Goal: Task Accomplishment & Management: Manage account settings

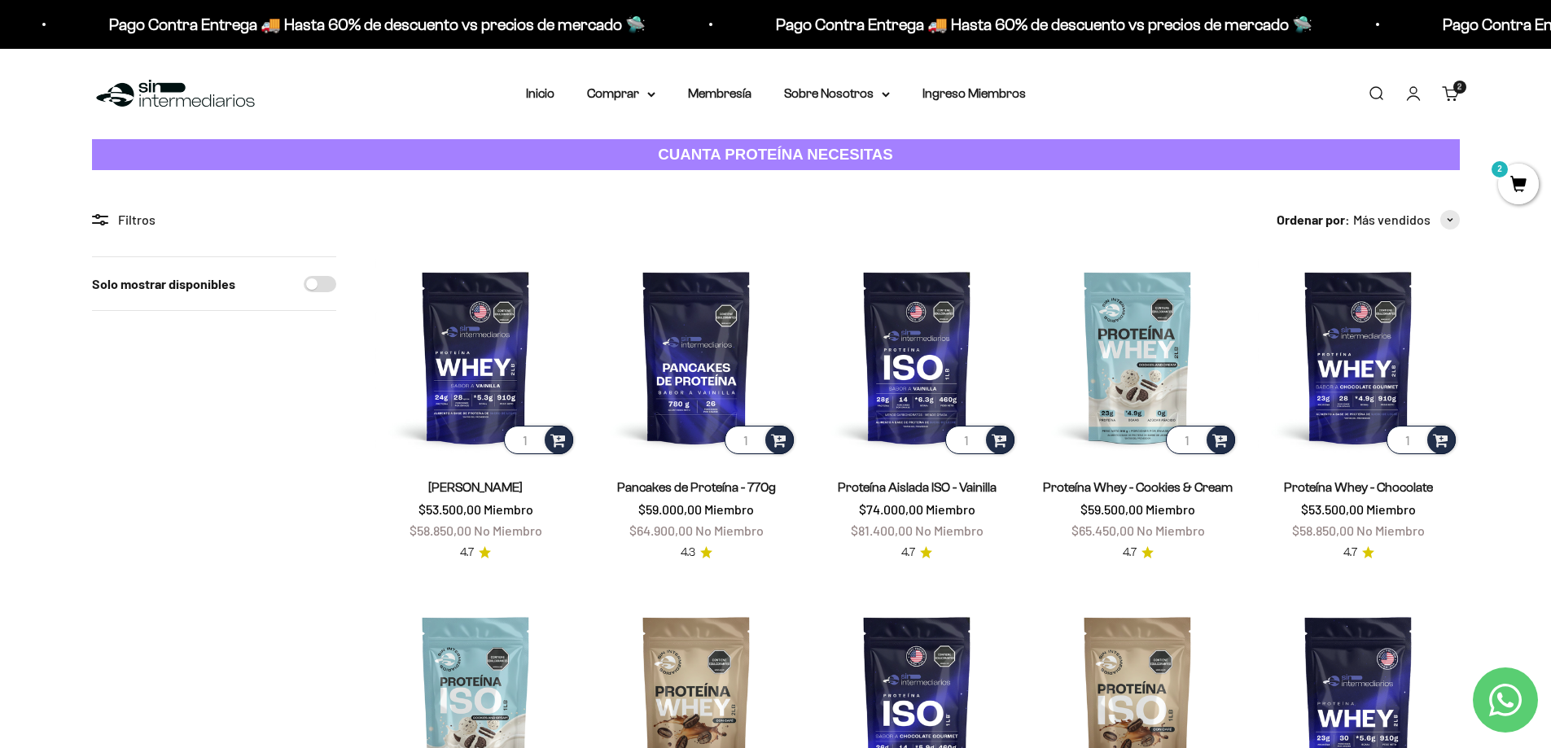
scroll to position [81, 0]
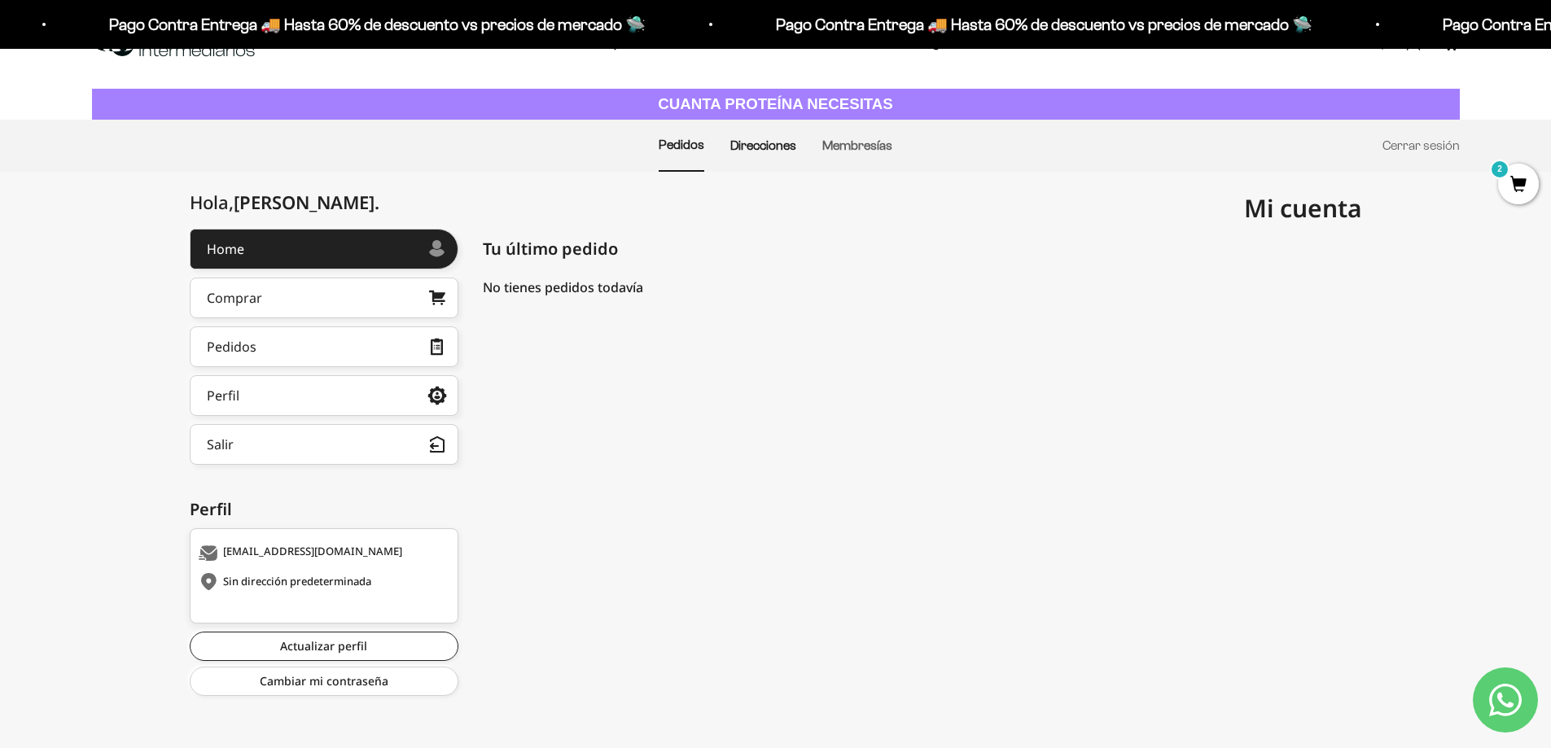
scroll to position [53, 0]
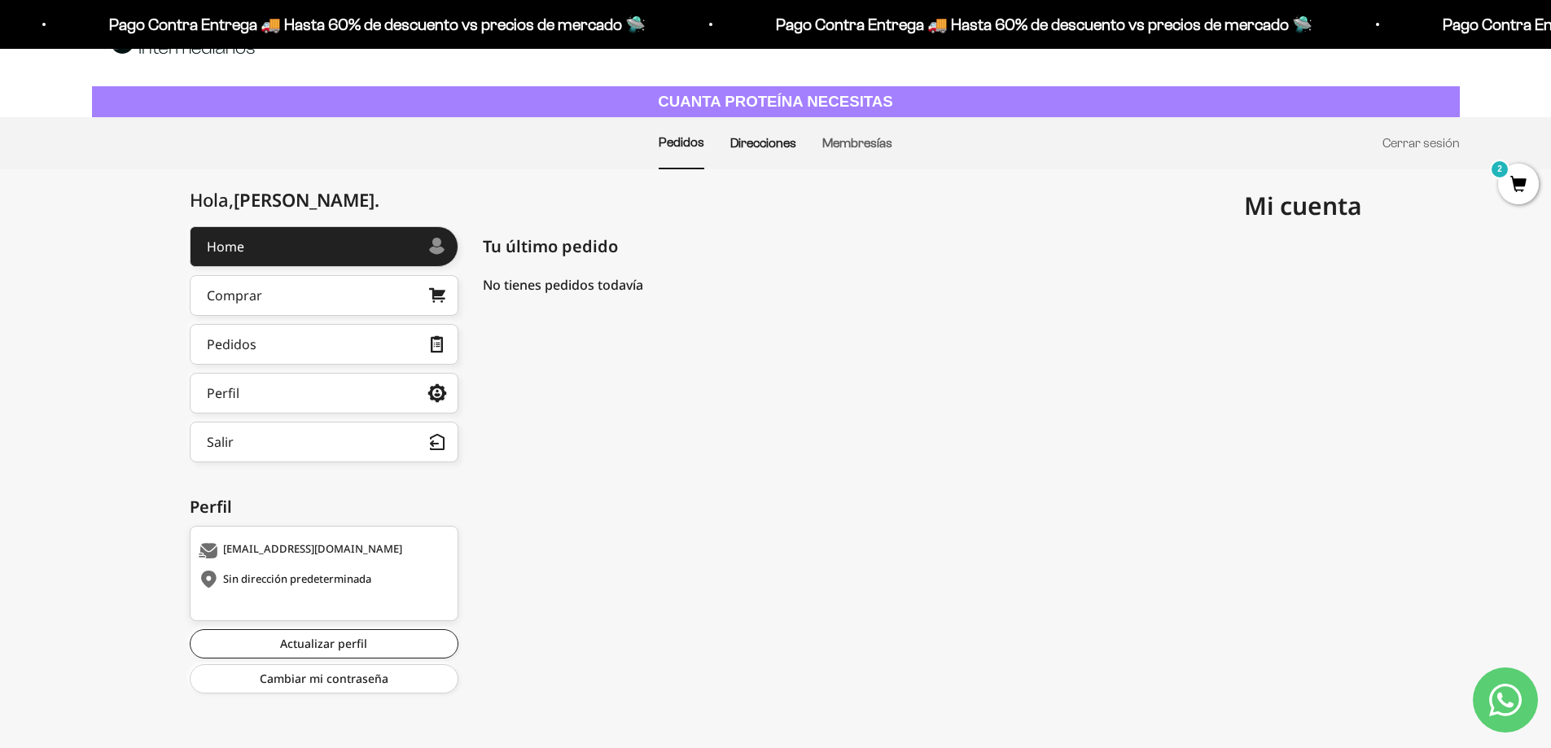
click at [770, 147] on link "Direcciones" at bounding box center [763, 143] width 66 height 14
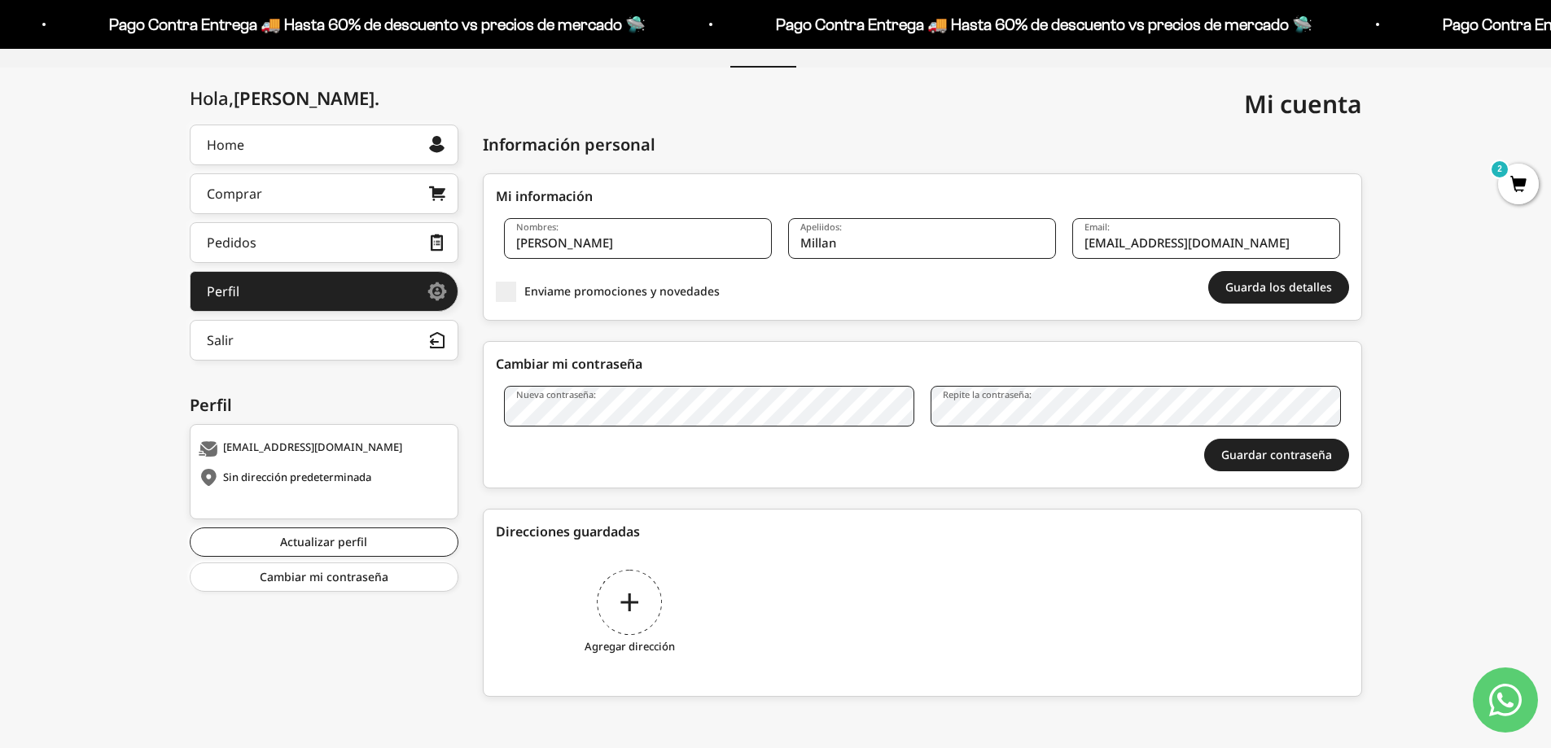
scroll to position [156, 0]
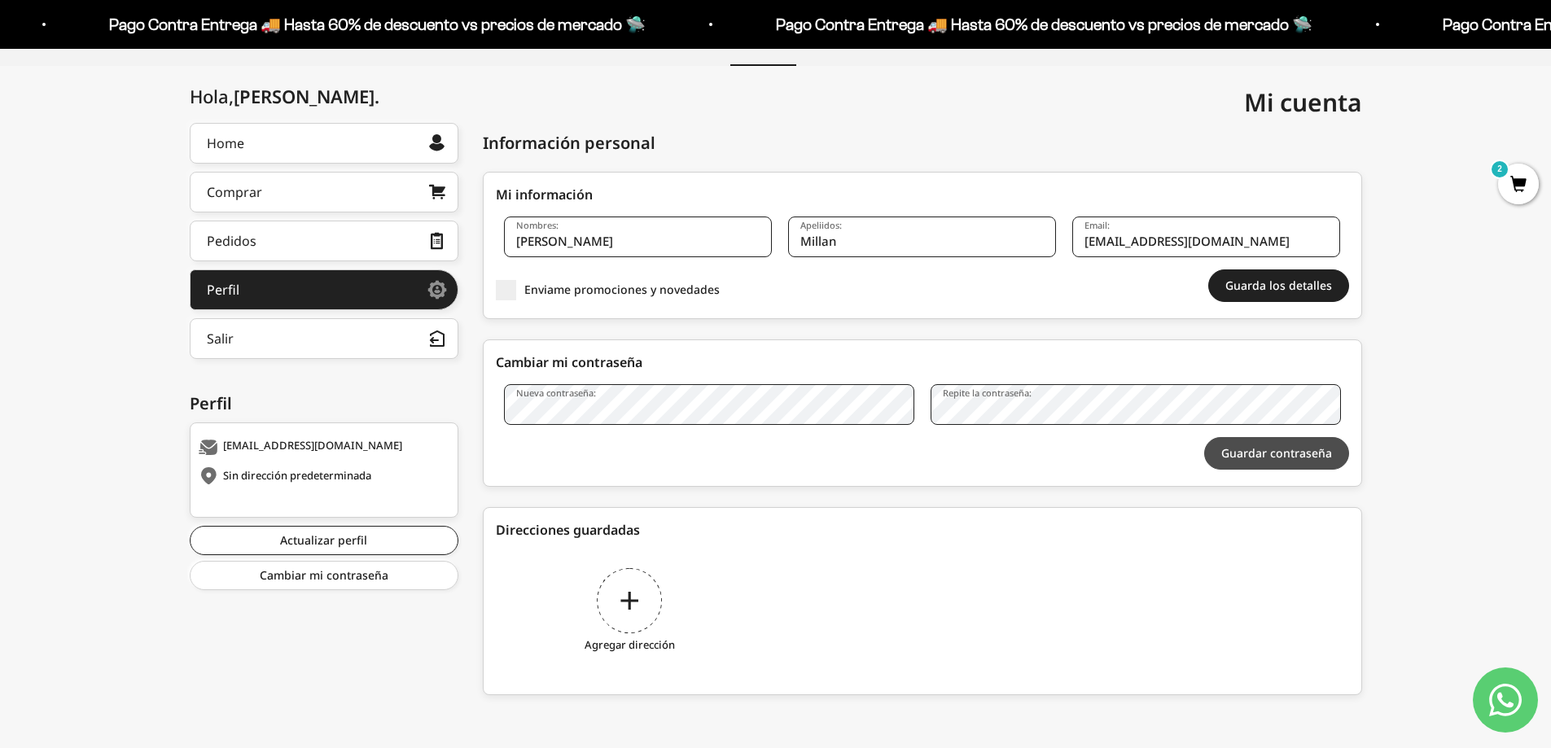
click at [1231, 458] on button "Guardar contraseña" at bounding box center [1276, 453] width 145 height 33
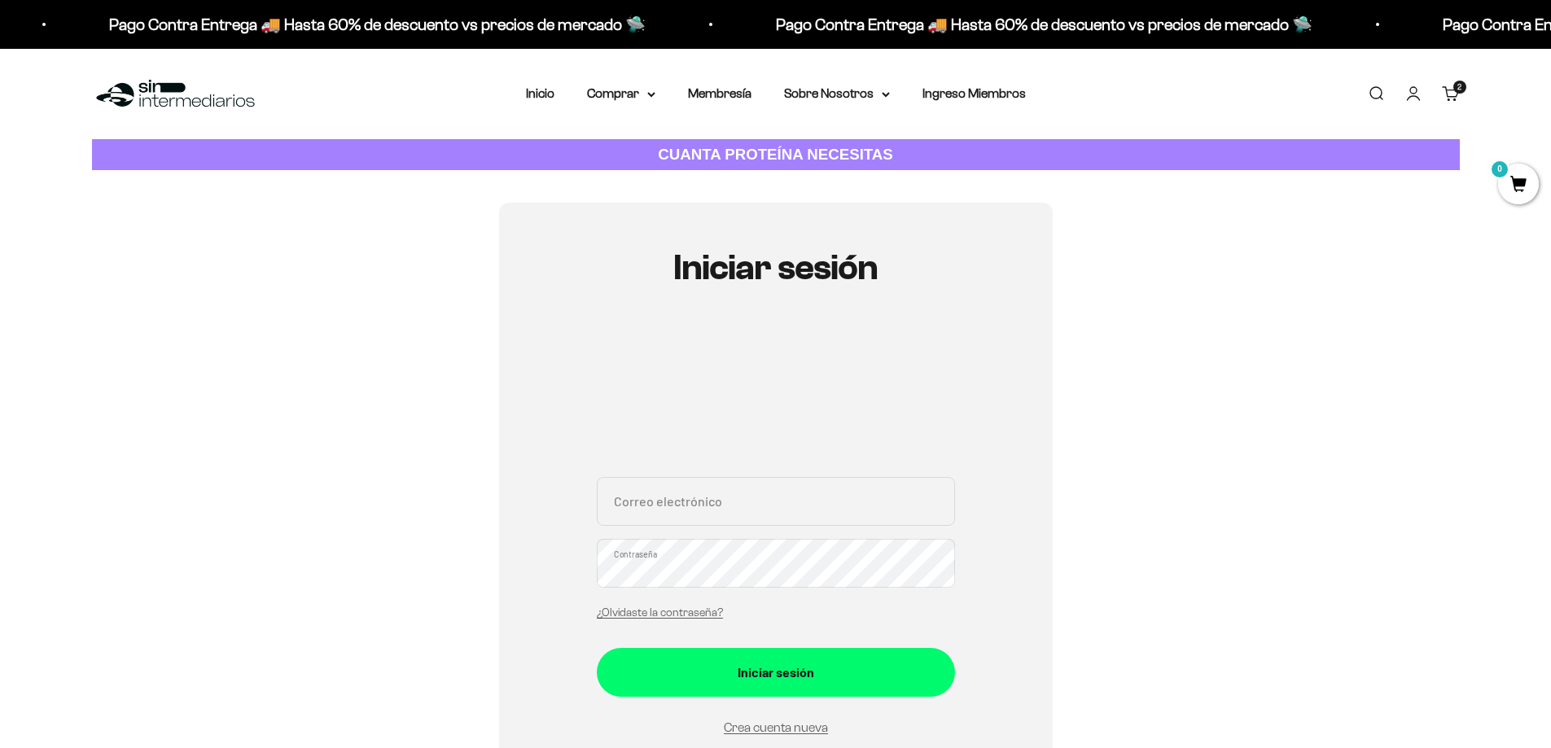
click at [669, 511] on input "Correo electrónico" at bounding box center [776, 501] width 358 height 49
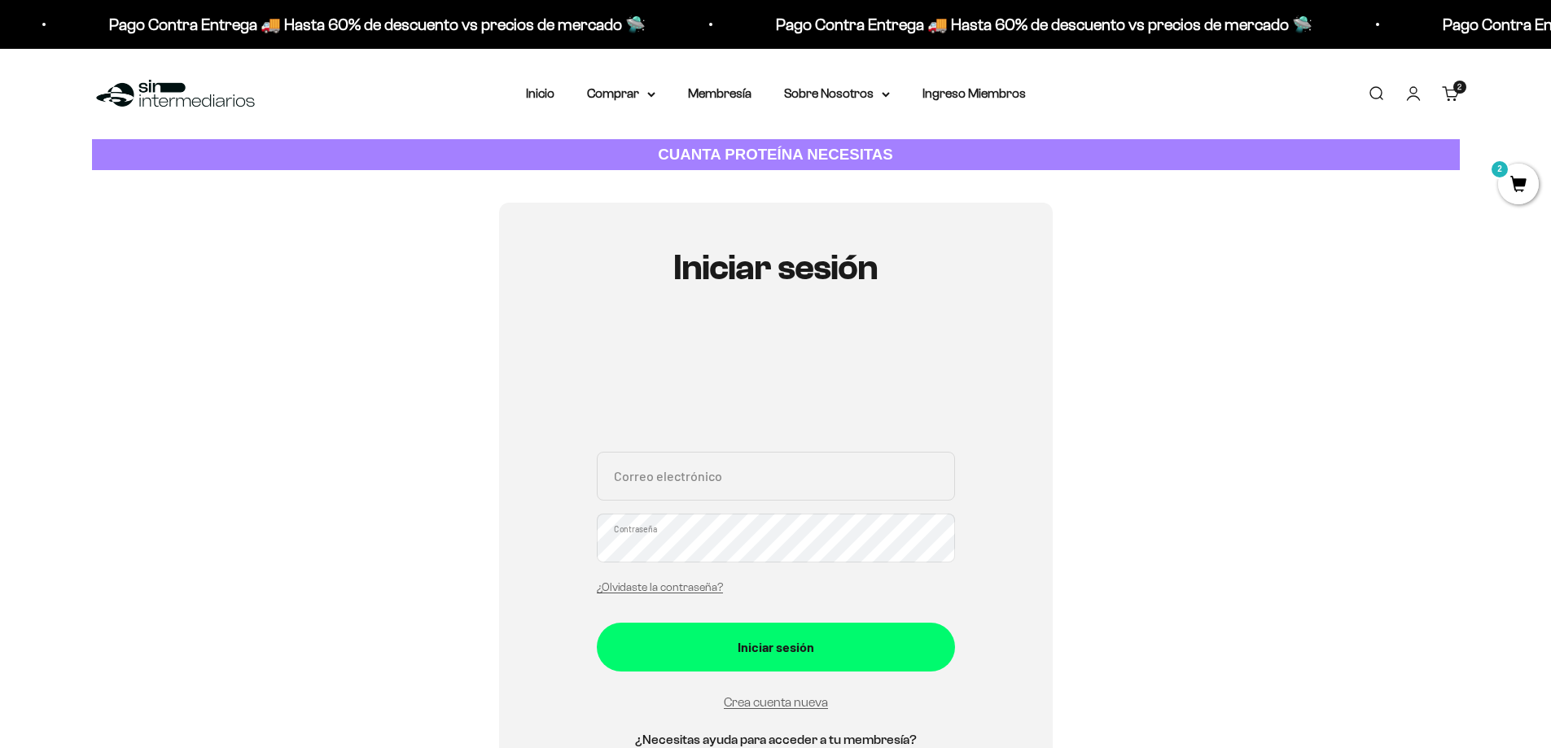
type input "[EMAIL_ADDRESS][DOMAIN_NAME]"
click at [597, 623] on button "Iniciar sesión" at bounding box center [776, 647] width 358 height 49
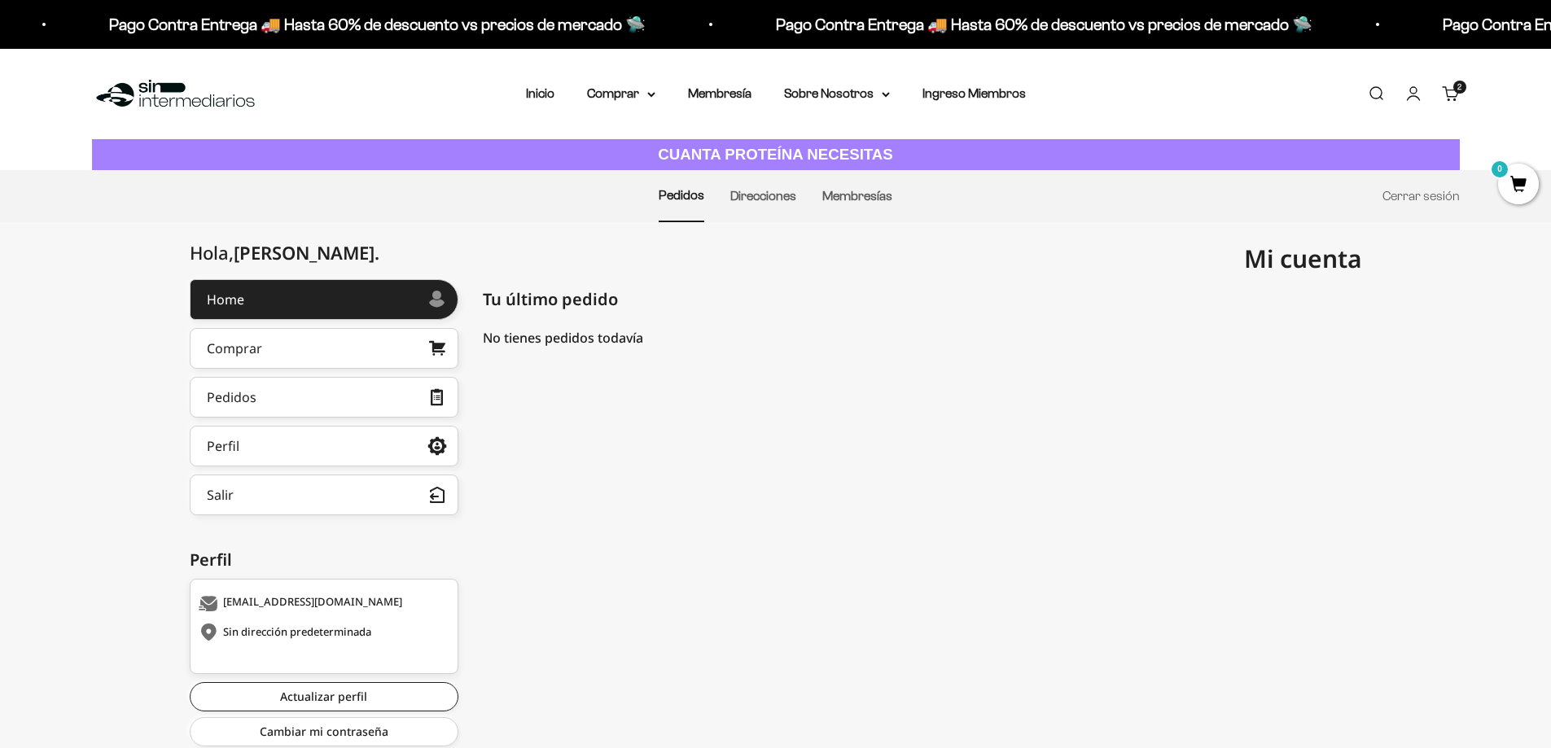
scroll to position [53, 0]
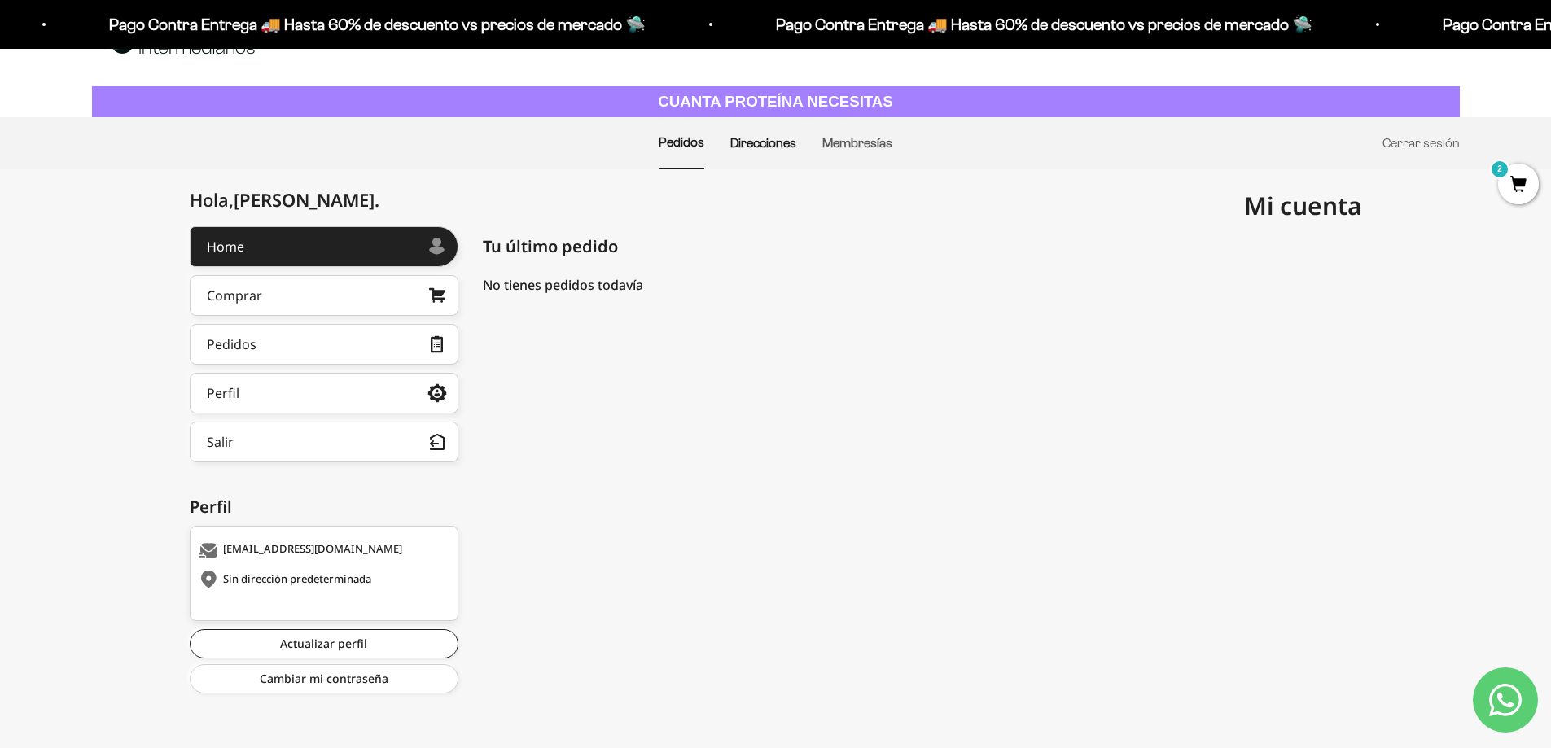
click at [757, 141] on link "Direcciones" at bounding box center [763, 143] width 66 height 14
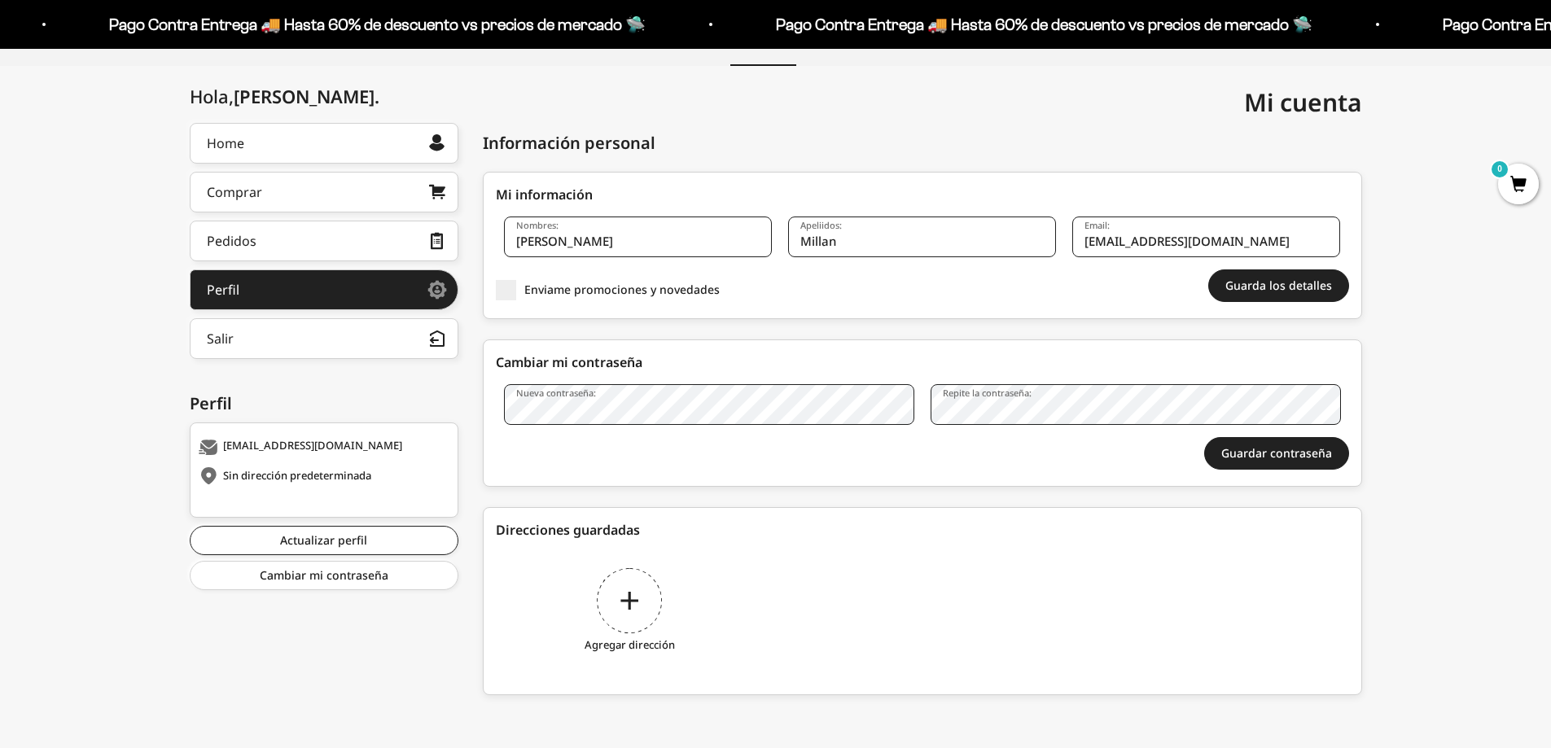
click at [618, 589] on div "Agregar dirección" at bounding box center [630, 613] width 268 height 122
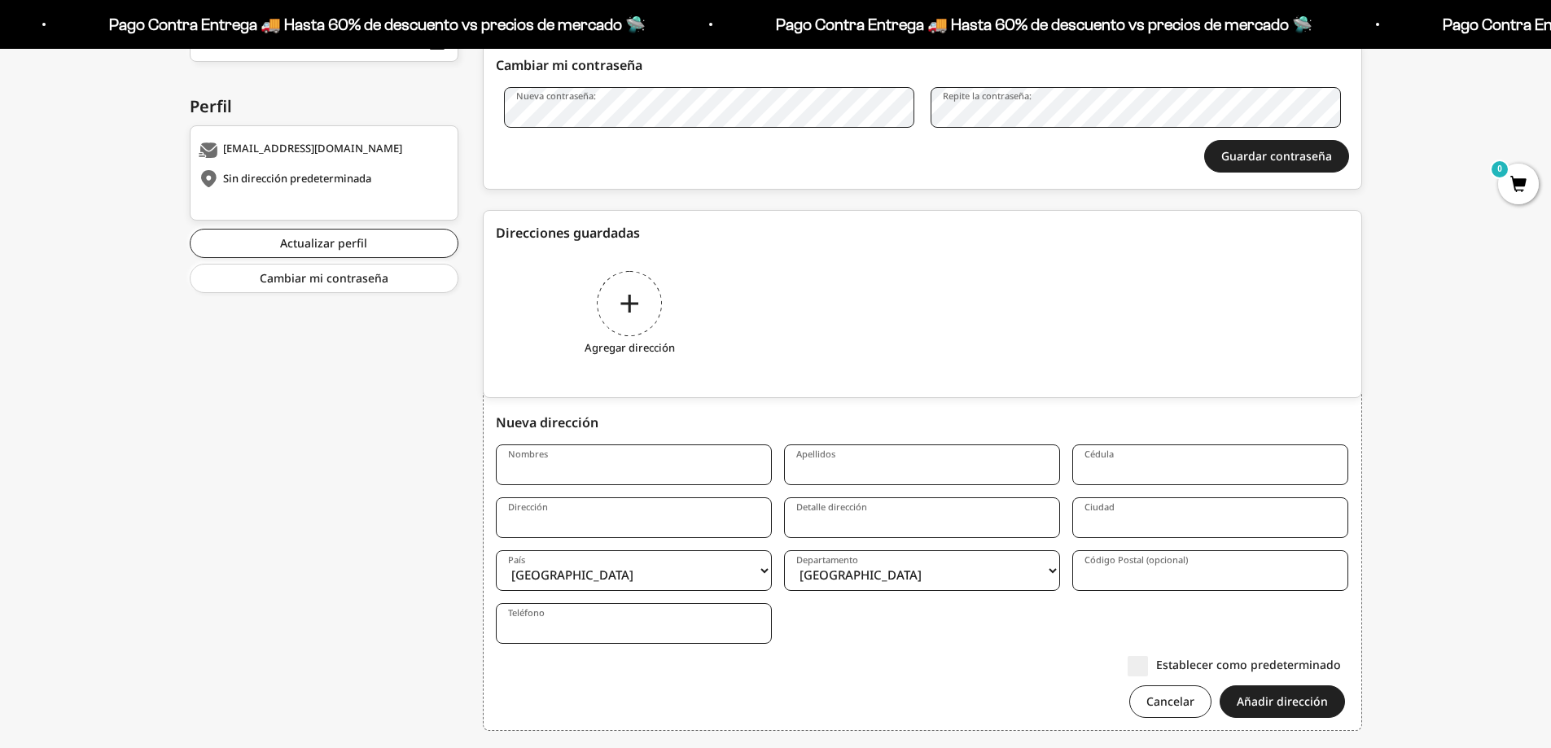
scroll to position [489, 0]
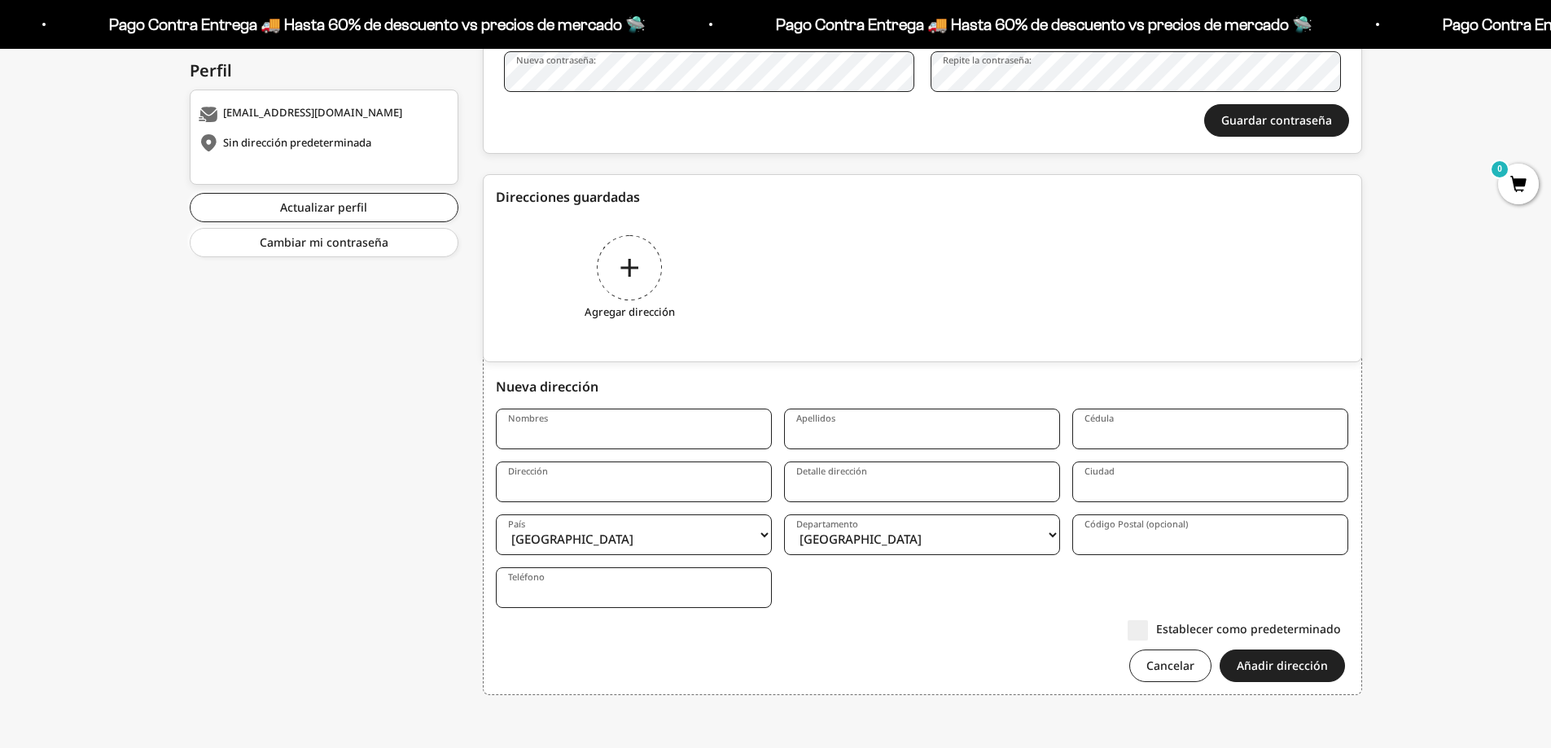
click at [605, 406] on div "Nueva dirección Nombres Apellidos Cédula Dirección Detalle dirección Ciudad Paí…" at bounding box center [922, 536] width 853 height 318
click at [605, 419] on input "Nombres" at bounding box center [634, 429] width 276 height 41
type input "Daniel"
type input "Millan"
type input "Carrera 19 #144-55"
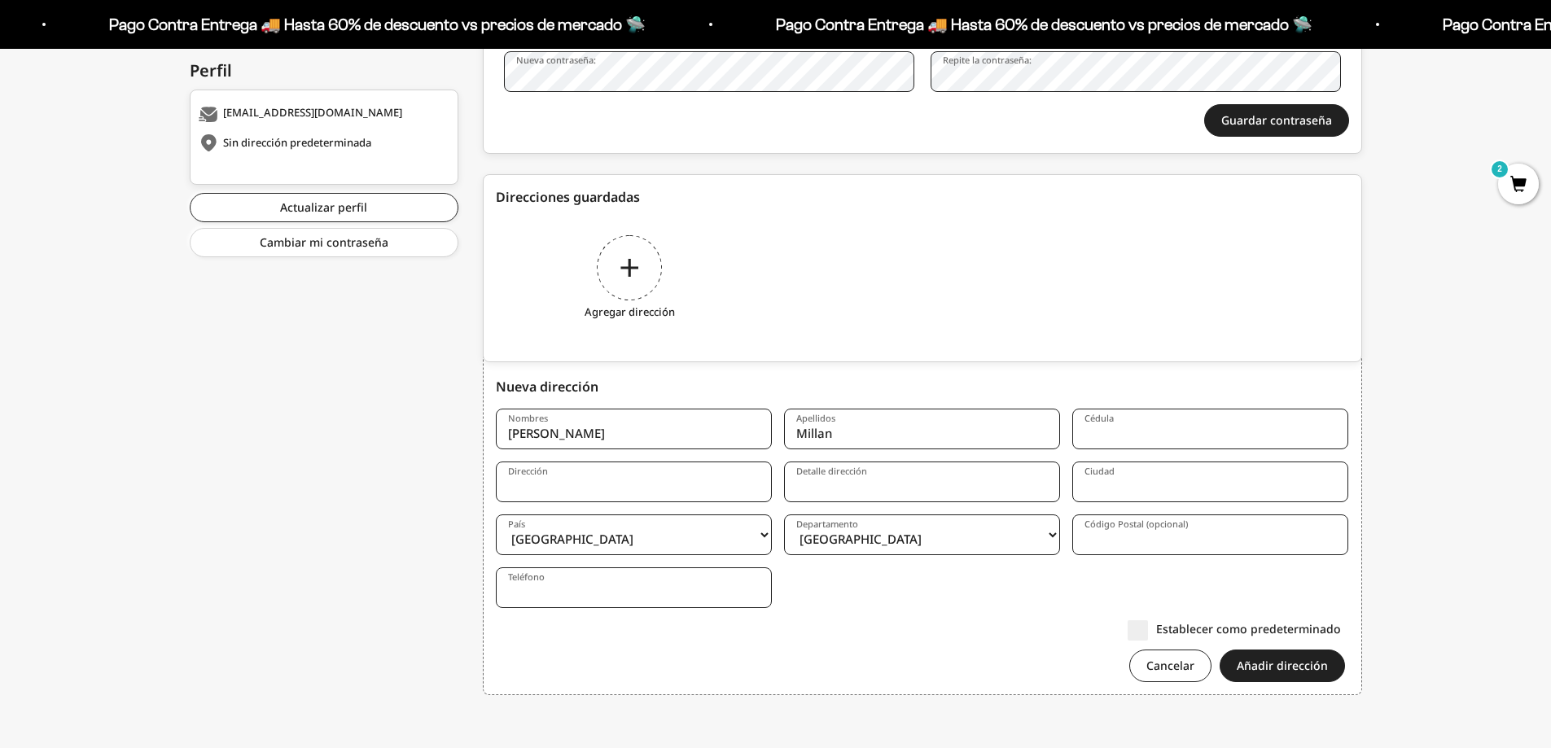
type input "601"
type input "Bogota"
select select "[GEOGRAPHIC_DATA], D.C."
type input "110121"
type input "3015507325"
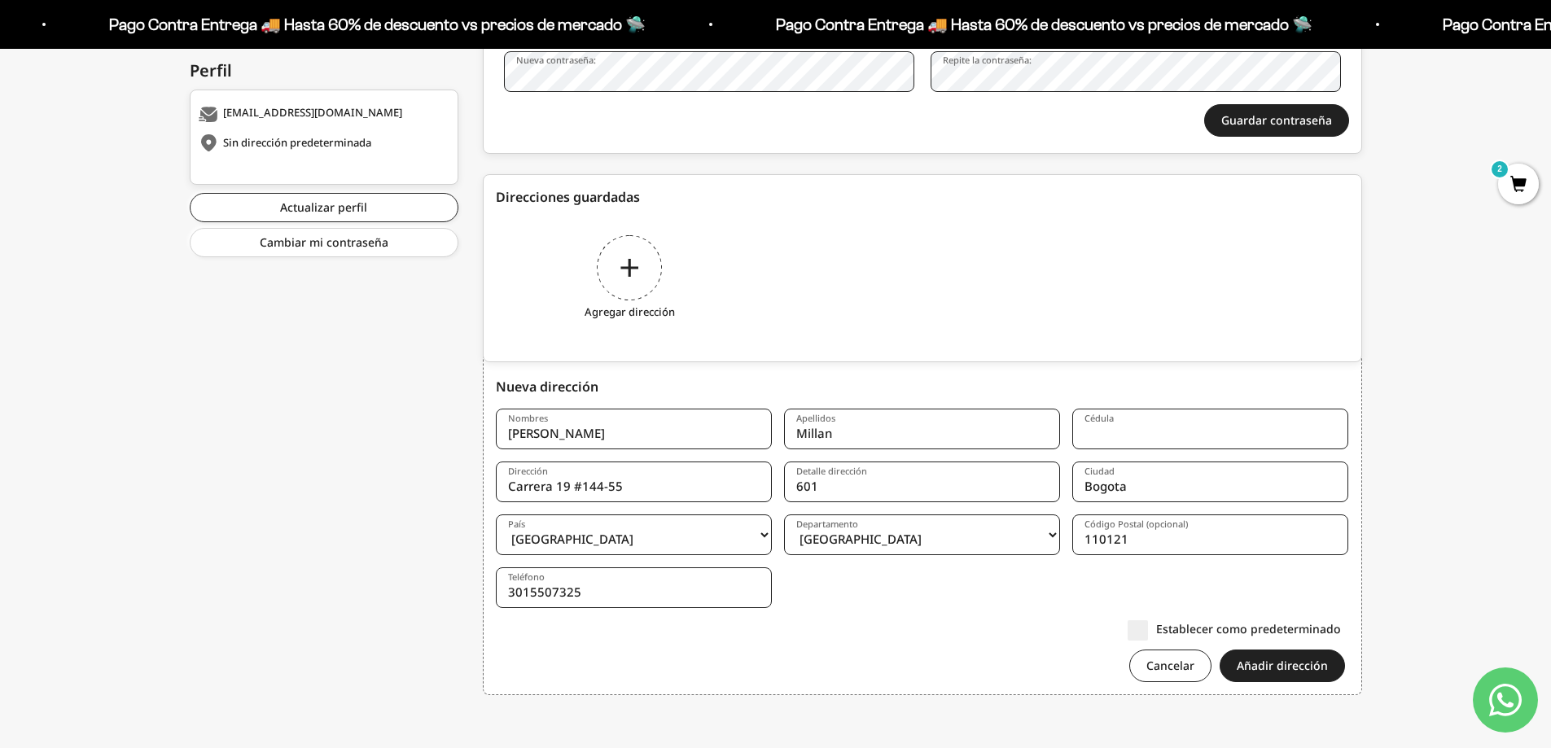
click at [625, 438] on input "[PERSON_NAME]" at bounding box center [634, 429] width 276 height 41
click at [633, 430] on input "[PERSON_NAME]" at bounding box center [634, 429] width 276 height 41
click at [791, 469] on input "601" at bounding box center [922, 482] width 276 height 41
drag, startPoint x: 752, startPoint y: 483, endPoint x: 393, endPoint y: 499, distance: 358.6
click at [393, 499] on div "Hola, Daniel . Home Comprar Pedidos Perfil Información personal Direcciones gua…" at bounding box center [776, 249] width 1172 height 918
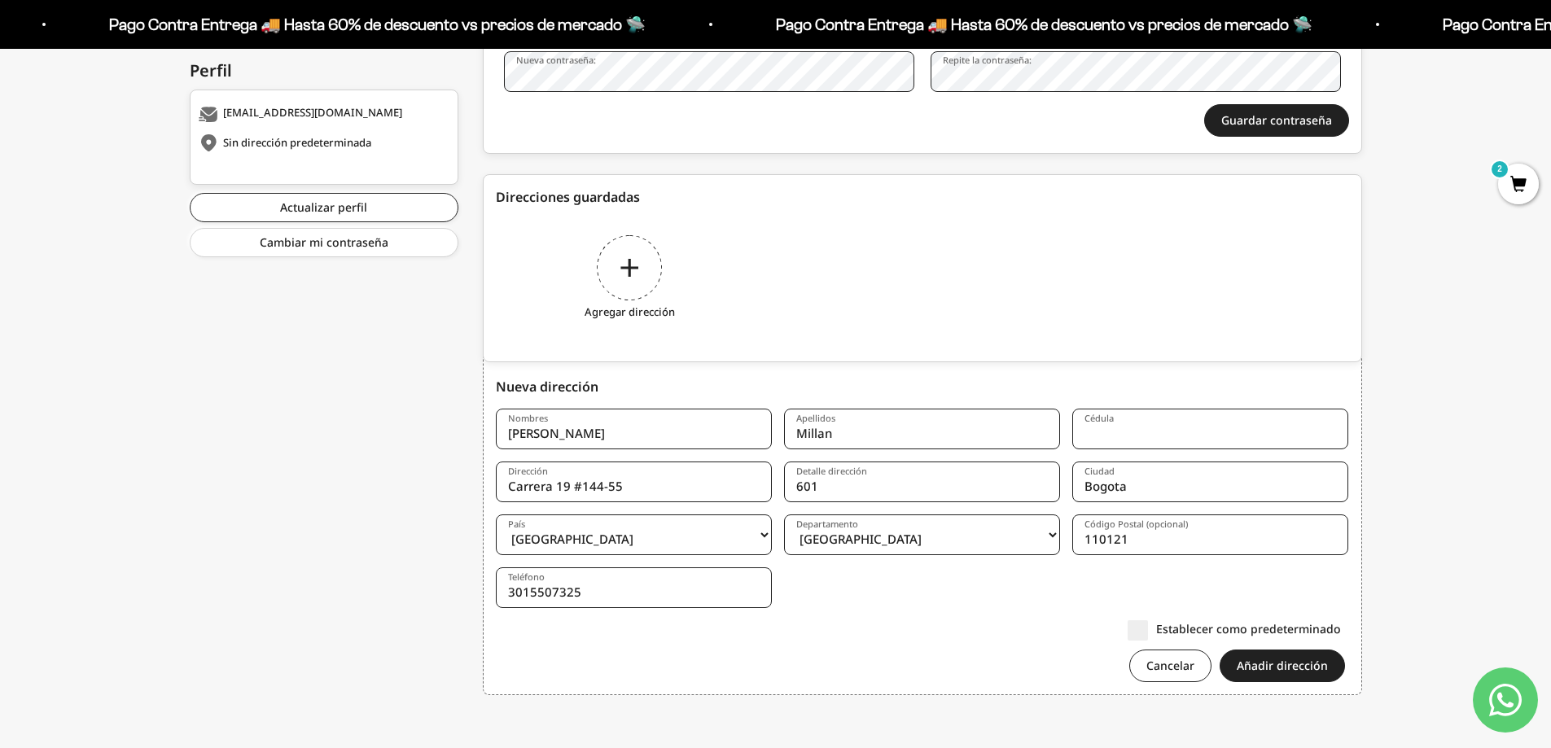
type input "calle 106a # 17a-47"
drag, startPoint x: 855, startPoint y: 503, endPoint x: 845, endPoint y: 493, distance: 14.4
click at [852, 503] on form "Nombres Daniel Apellidos Millan Cédula Dirección calle 106a # 17a-47 Detalle di…" at bounding box center [922, 552] width 853 height 286
click at [843, 491] on input "601" at bounding box center [922, 482] width 276 height 41
type input "502"
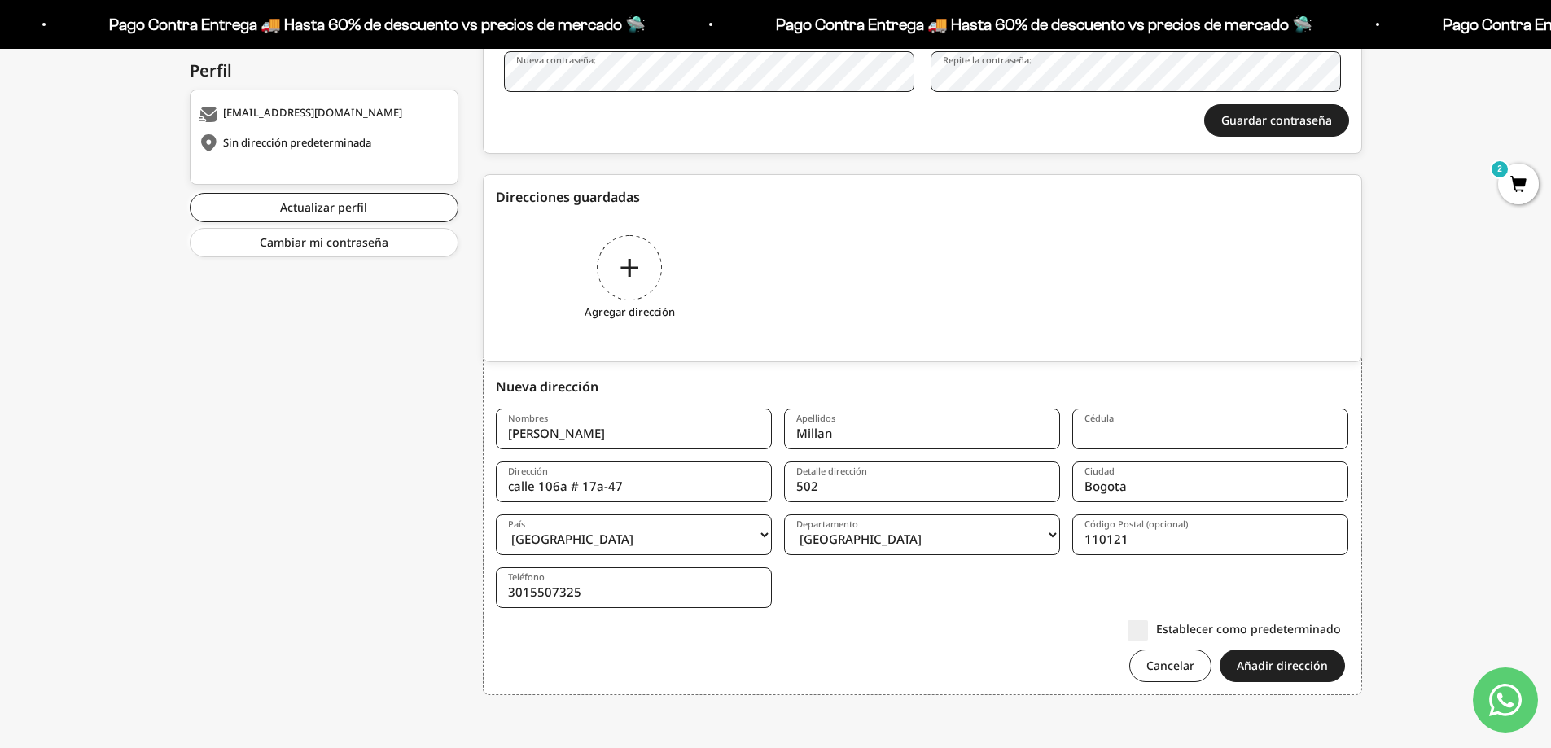
drag, startPoint x: 677, startPoint y: 593, endPoint x: 354, endPoint y: 616, distance: 323.2
click at [354, 616] on div "Hola, Daniel . Home Comprar Pedidos Perfil Información personal Direcciones gua…" at bounding box center [776, 249] width 1172 height 918
type input "3112976049"
click at [914, 598] on form "Nombres Daniel Apellidos Millan Cédula Dirección calle 106a # 17a-47 Detalle di…" at bounding box center [922, 552] width 853 height 286
click at [1111, 429] on input "Cédula" at bounding box center [1210, 429] width 276 height 41
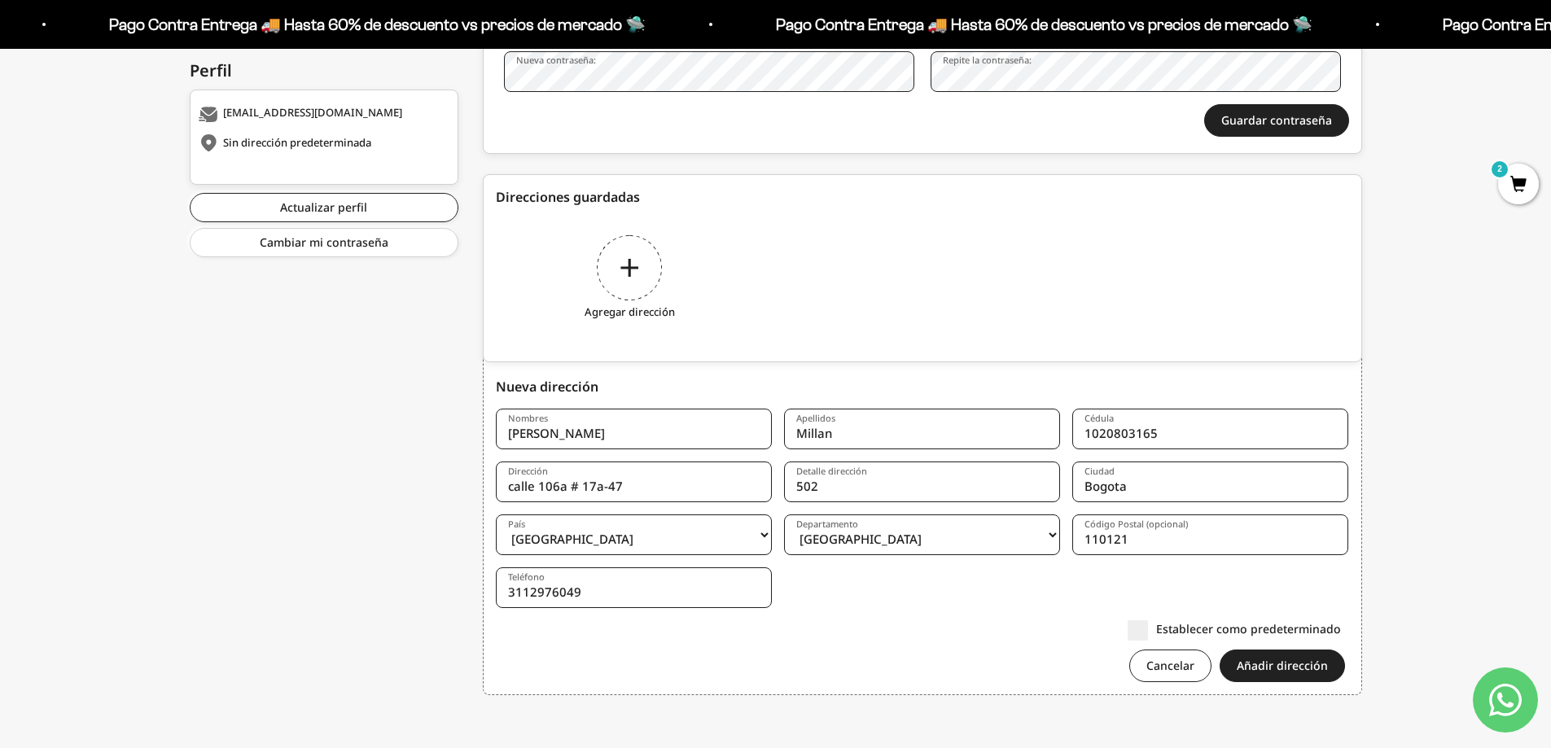
type input "1020803165"
click at [1058, 660] on div "Cancelar Añadir dirección" at bounding box center [922, 666] width 853 height 33
click at [1282, 673] on button "Añadir dirección" at bounding box center [1282, 666] width 125 height 33
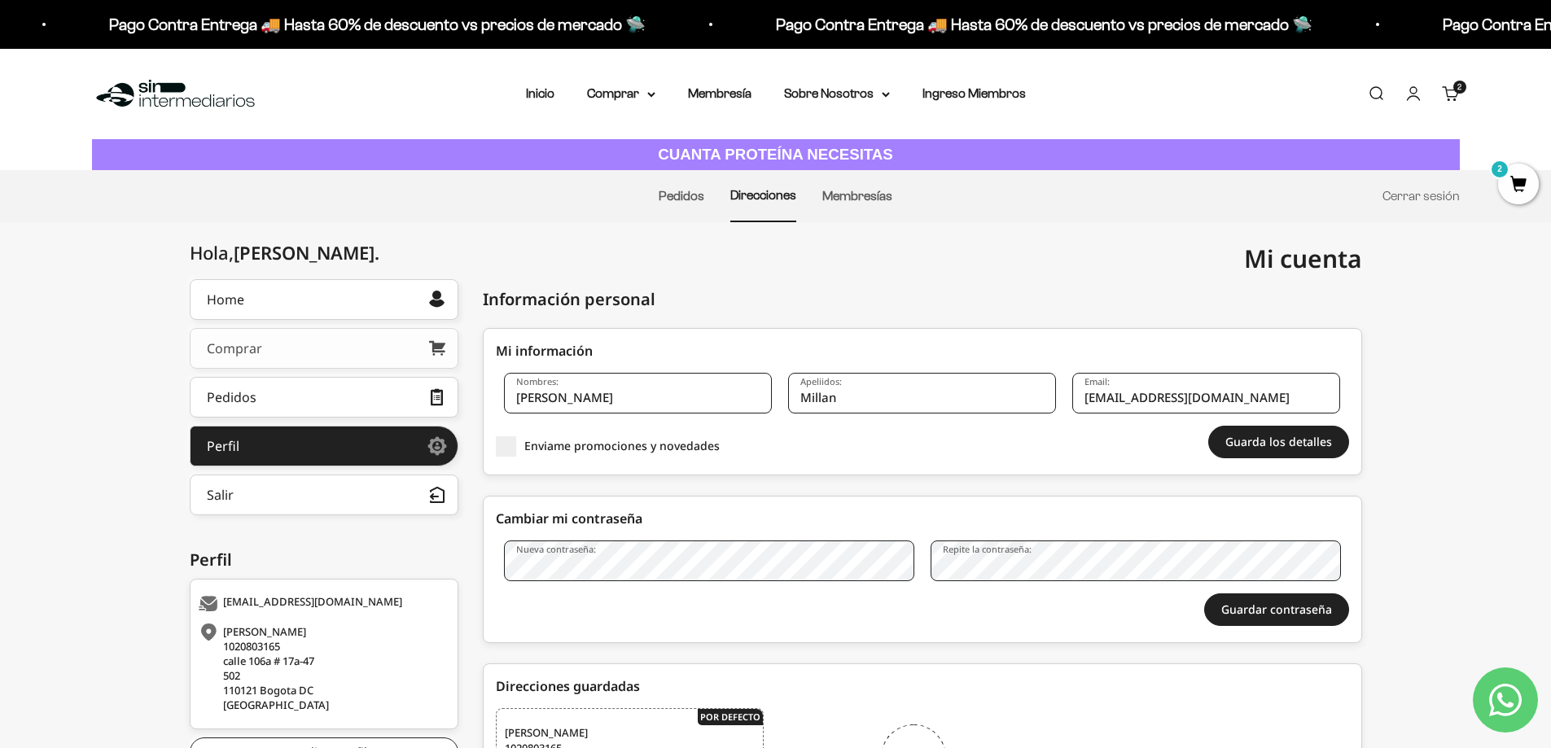
click at [339, 350] on link "Comprar" at bounding box center [324, 348] width 269 height 41
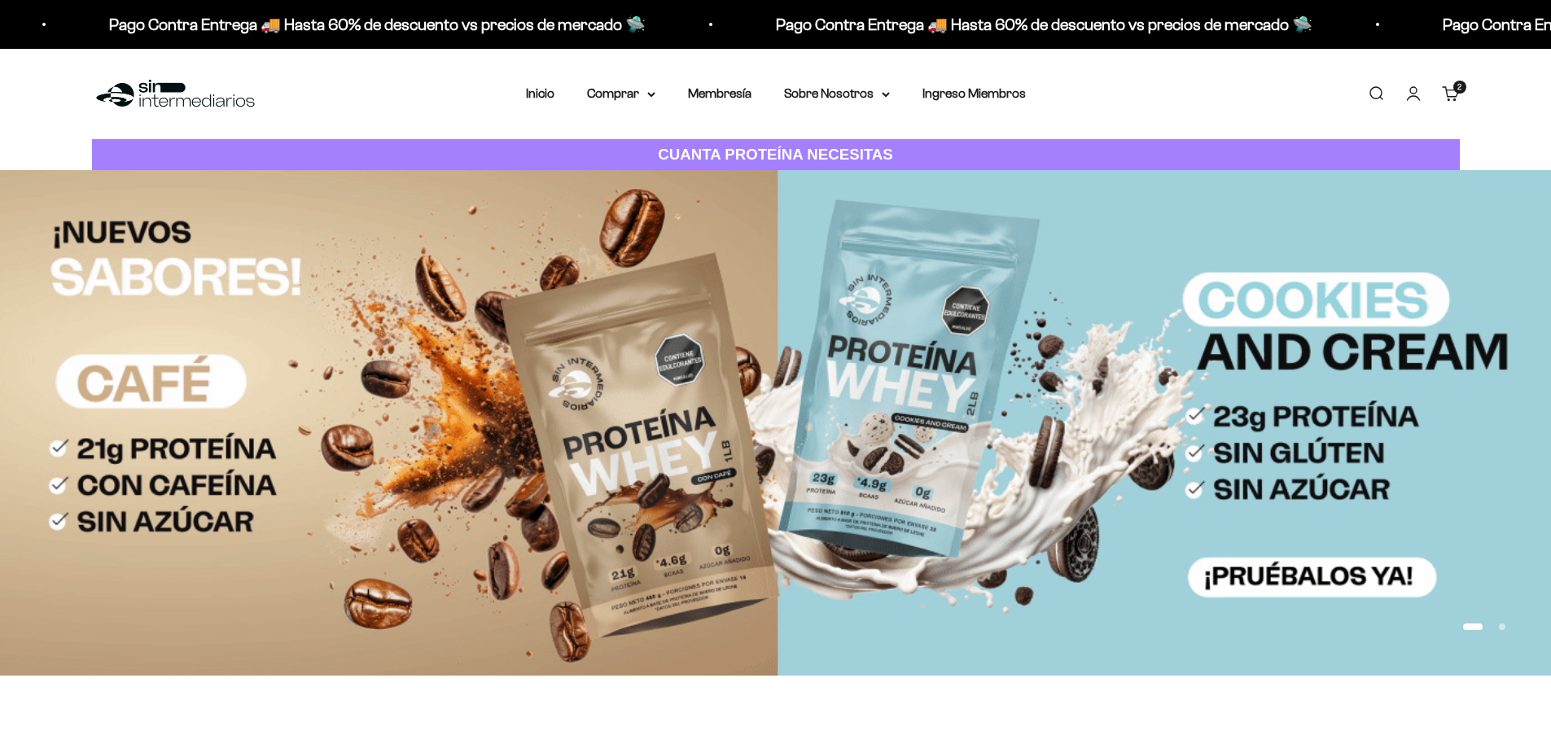
click at [1462, 94] on div "2 artículos 2" at bounding box center [1459, 87] width 13 height 13
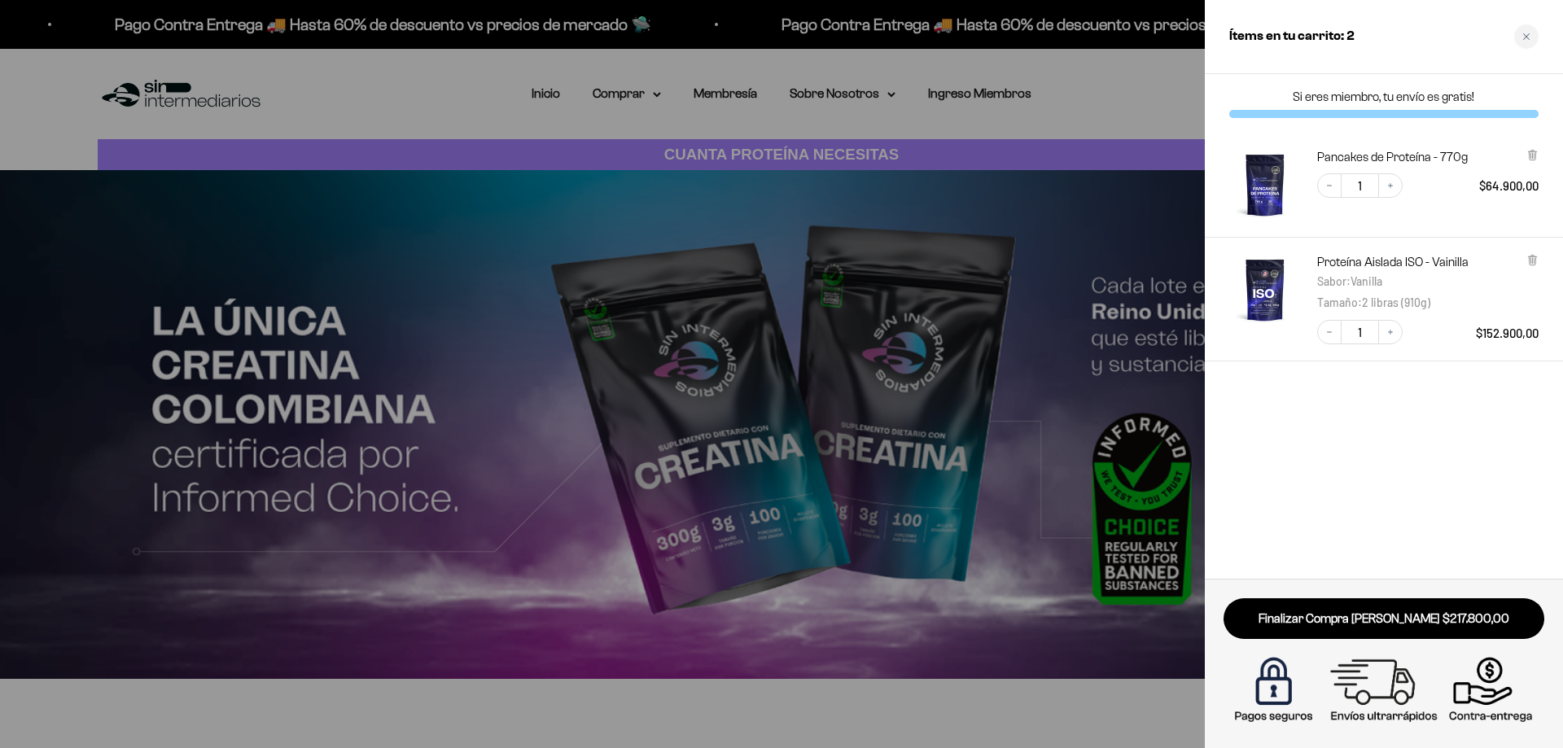
click at [1152, 92] on div at bounding box center [781, 374] width 1563 height 748
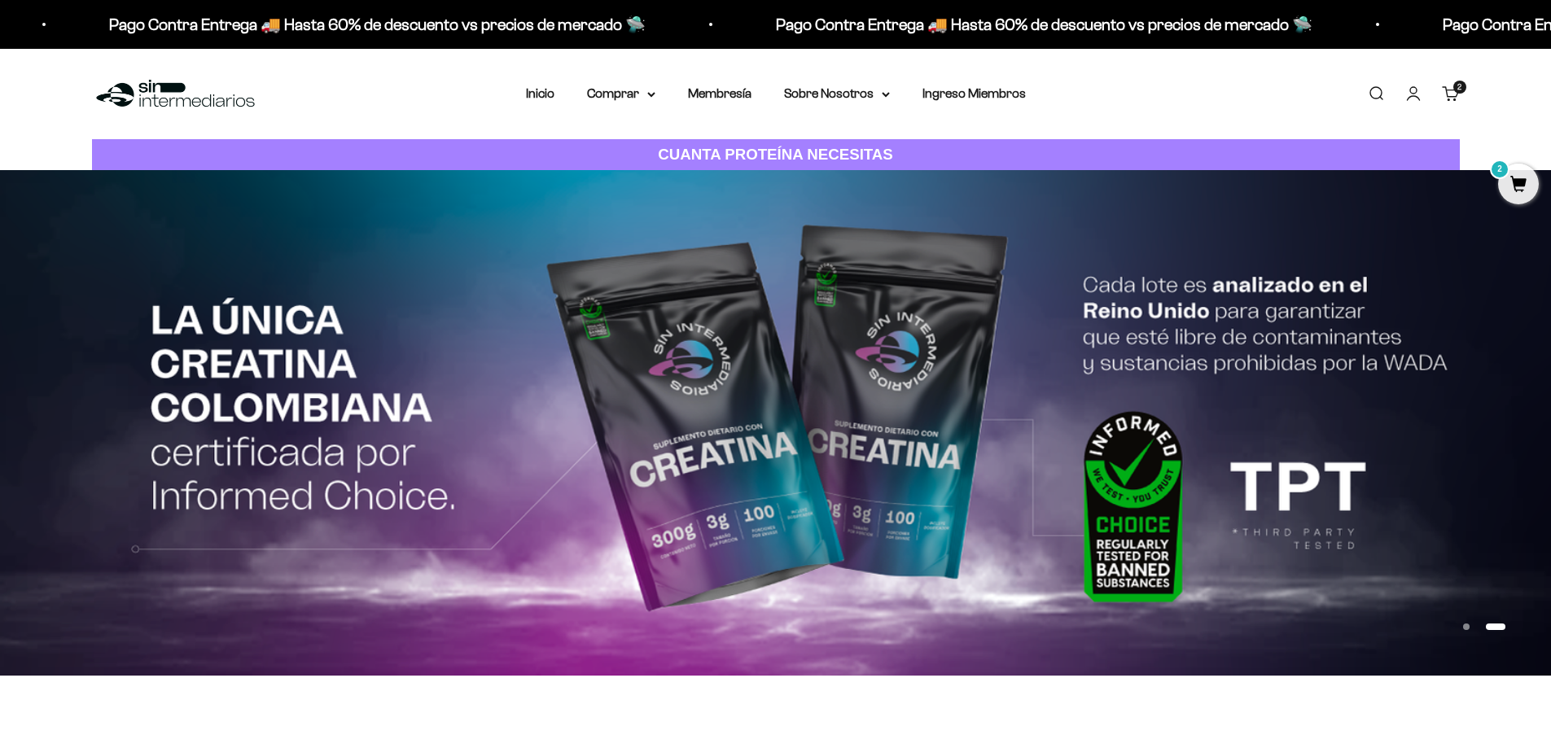
click at [1460, 96] on link "Carrito 2 artículos 2" at bounding box center [1451, 94] width 18 height 18
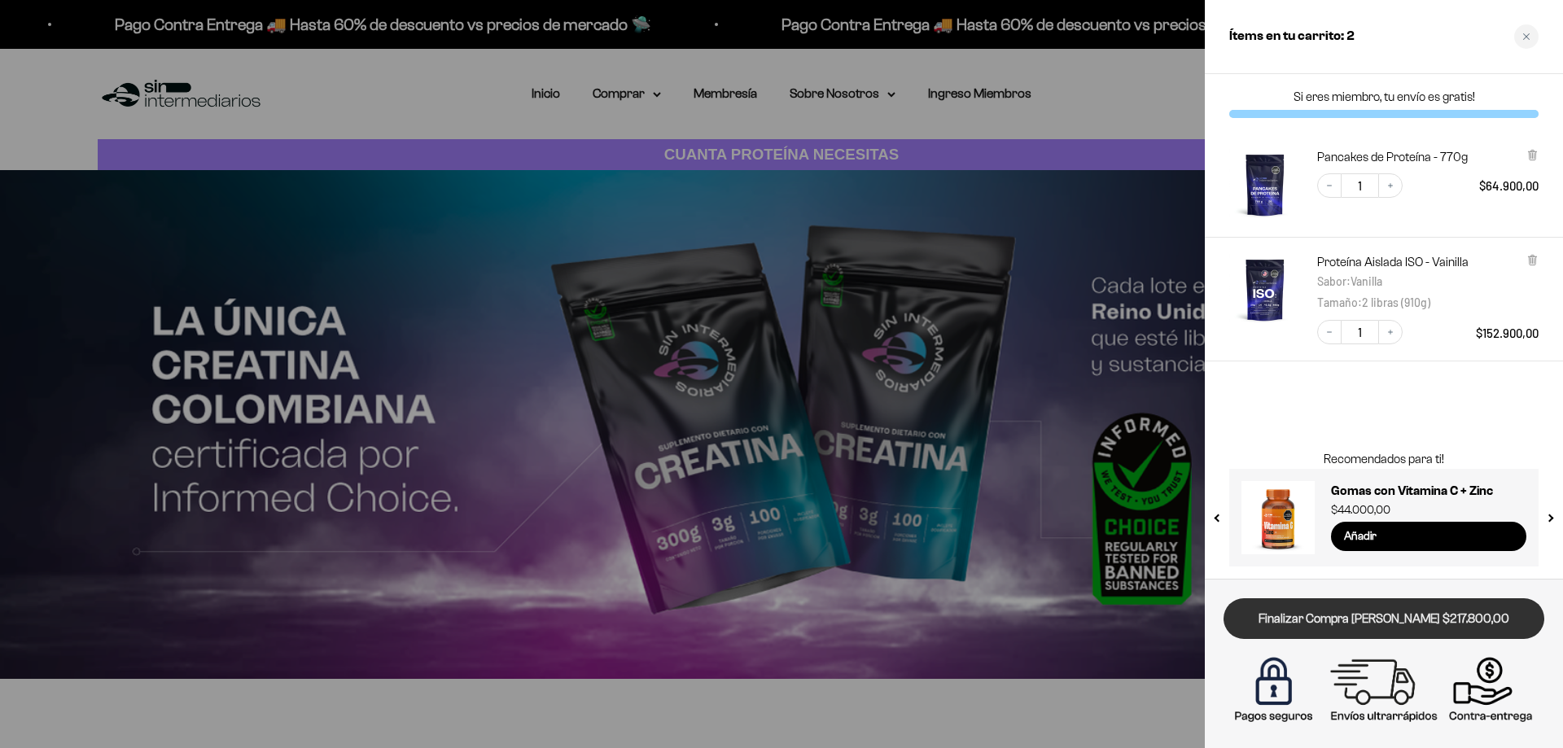
click at [1416, 618] on link "Finalizar Compra [PERSON_NAME] $217.800,00" at bounding box center [1384, 619] width 321 height 42
